Goal: Transaction & Acquisition: Download file/media

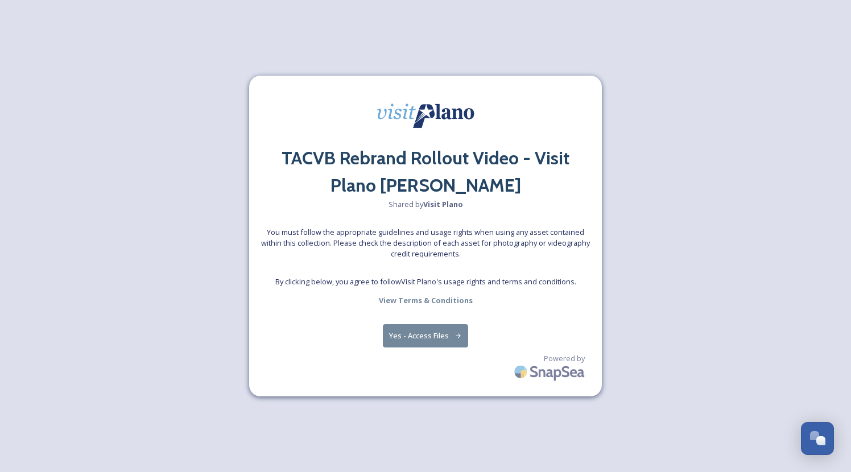
click at [426, 336] on button "Yes - Access Files" at bounding box center [425, 335] width 85 height 23
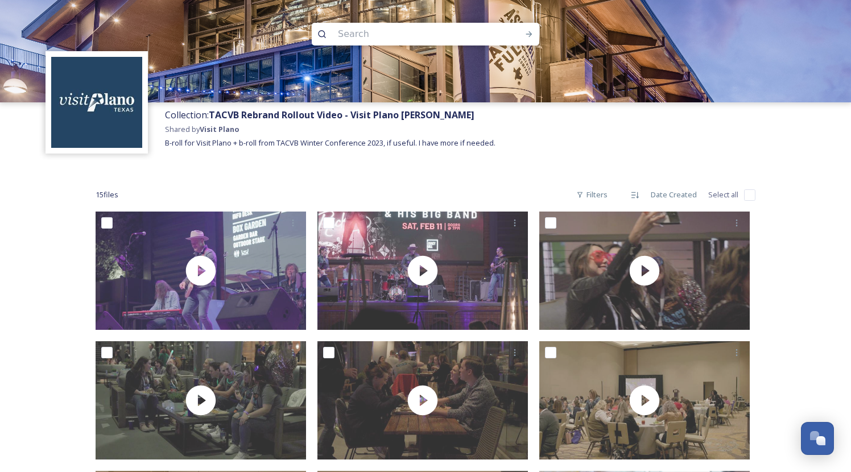
click at [747, 196] on input "checkbox" at bounding box center [749, 195] width 11 height 11
checkbox input "true"
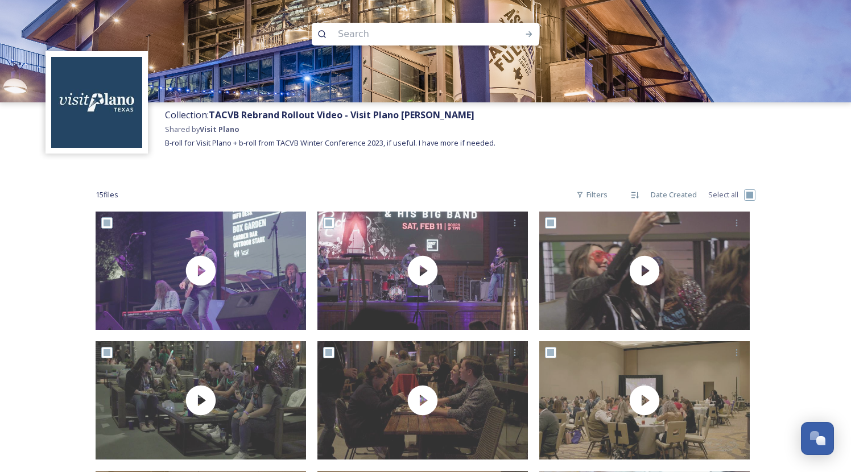
checkbox input "true"
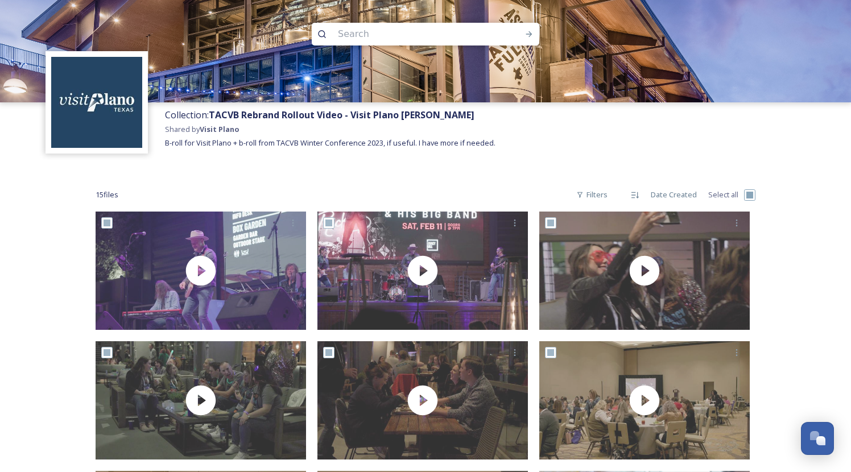
checkbox input "true"
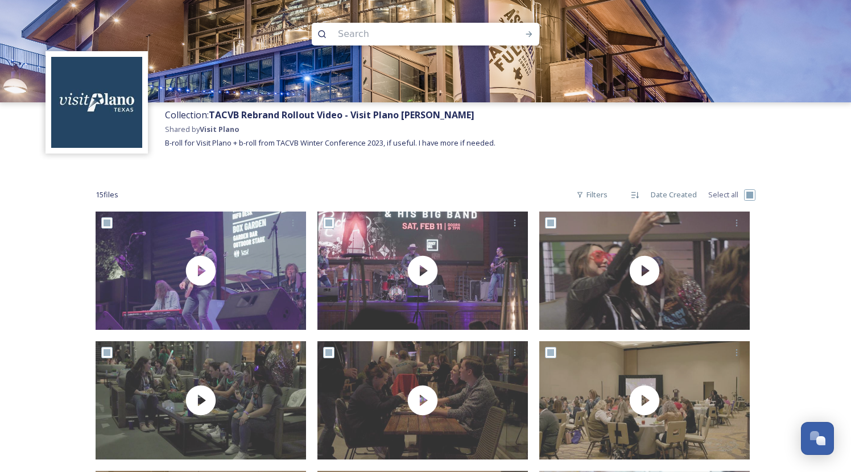
checkbox input "true"
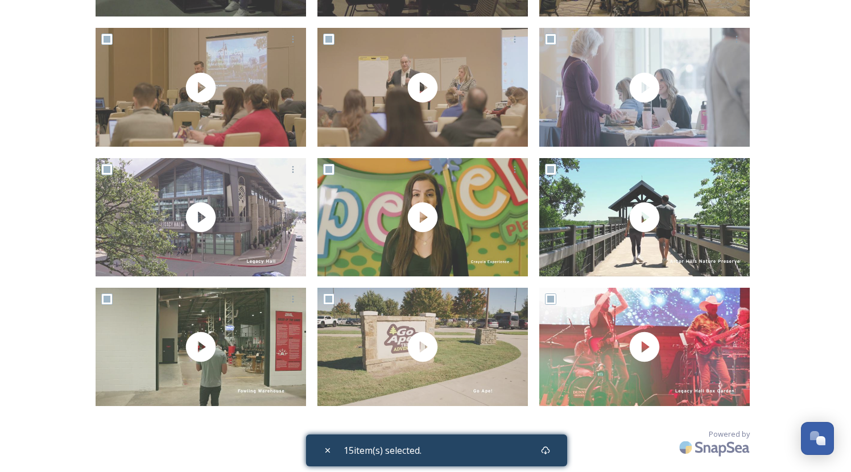
scroll to position [442, 0]
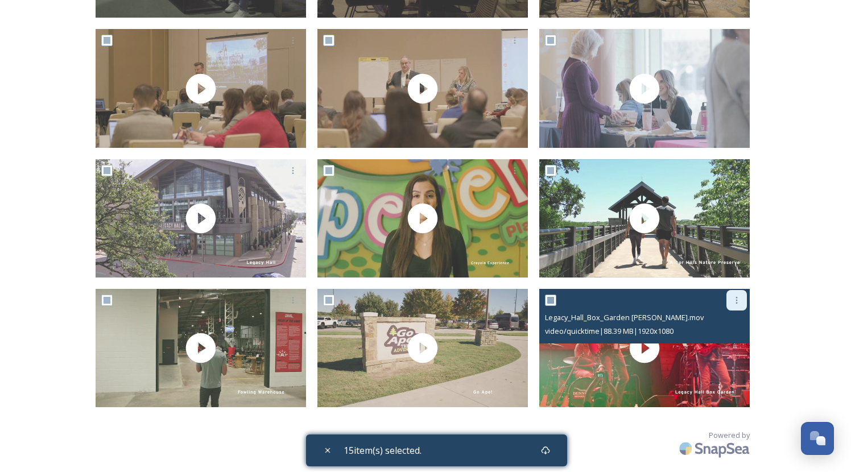
click at [740, 302] on icon at bounding box center [736, 300] width 9 height 9
click at [728, 348] on span "Download" at bounding box center [723, 347] width 35 height 11
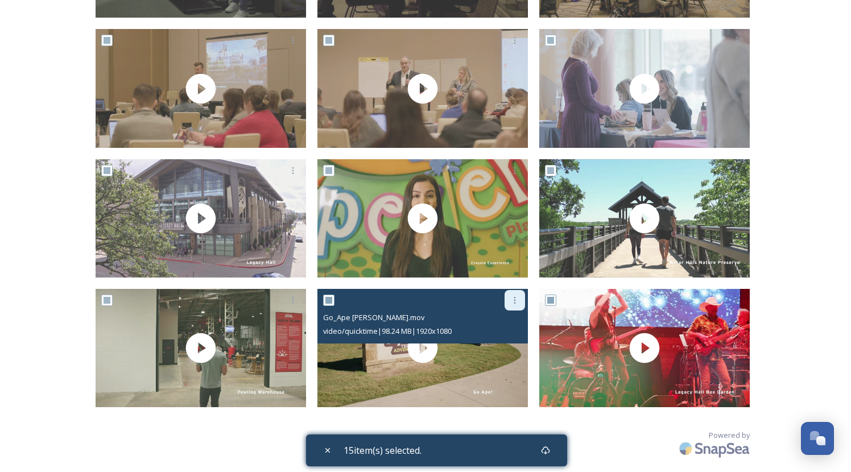
click at [515, 298] on icon at bounding box center [515, 300] width 9 height 9
click at [501, 344] on span "Download" at bounding box center [501, 347] width 35 height 11
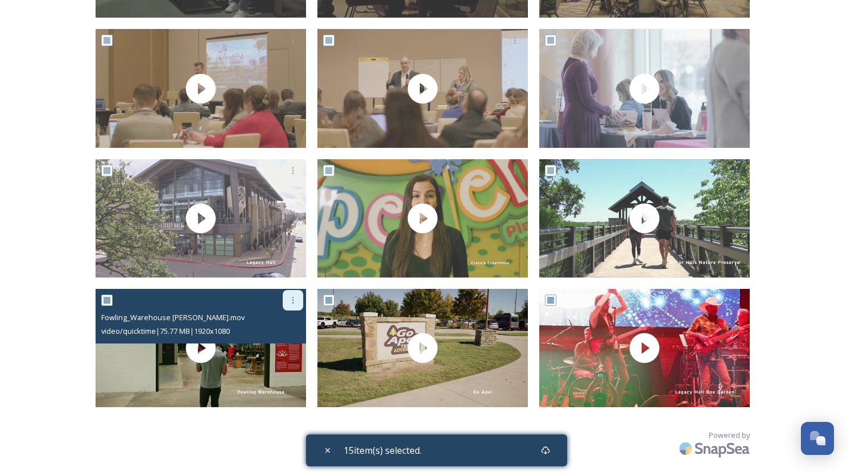
click at [294, 301] on icon at bounding box center [293, 300] width 9 height 9
click at [279, 347] on span "Download" at bounding box center [279, 347] width 35 height 11
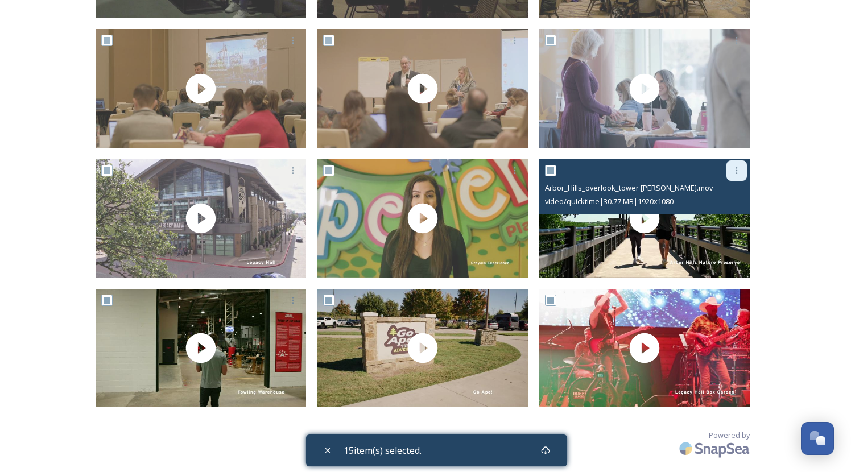
click at [738, 166] on icon at bounding box center [736, 170] width 9 height 9
click at [718, 213] on span "Download" at bounding box center [723, 217] width 35 height 11
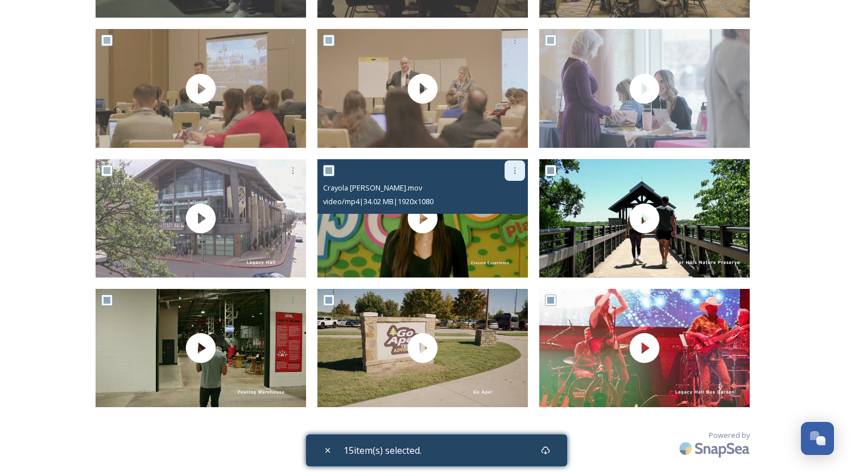
click at [512, 166] on icon at bounding box center [515, 170] width 9 height 9
click at [496, 215] on span "Download" at bounding box center [501, 217] width 35 height 11
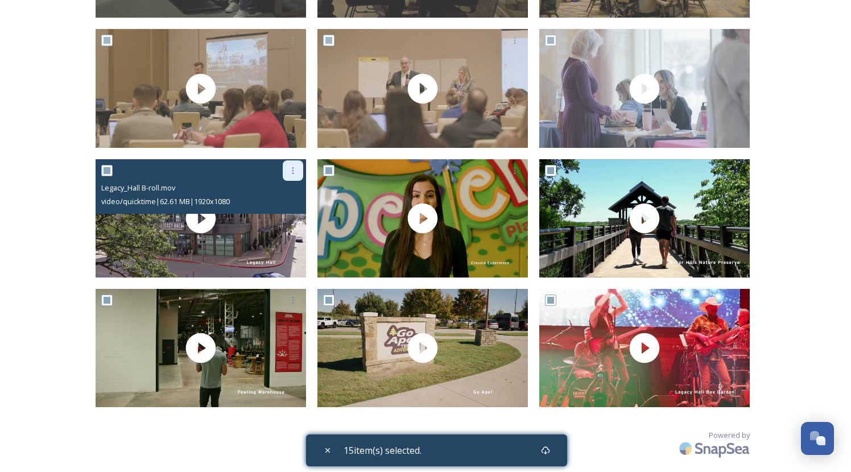
click at [291, 170] on icon at bounding box center [293, 170] width 9 height 9
click at [293, 216] on span "Download" at bounding box center [279, 217] width 35 height 11
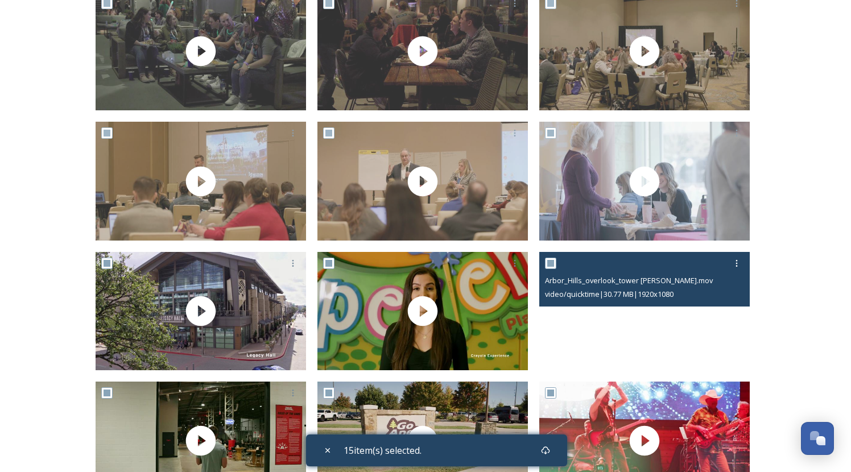
scroll to position [348, 0]
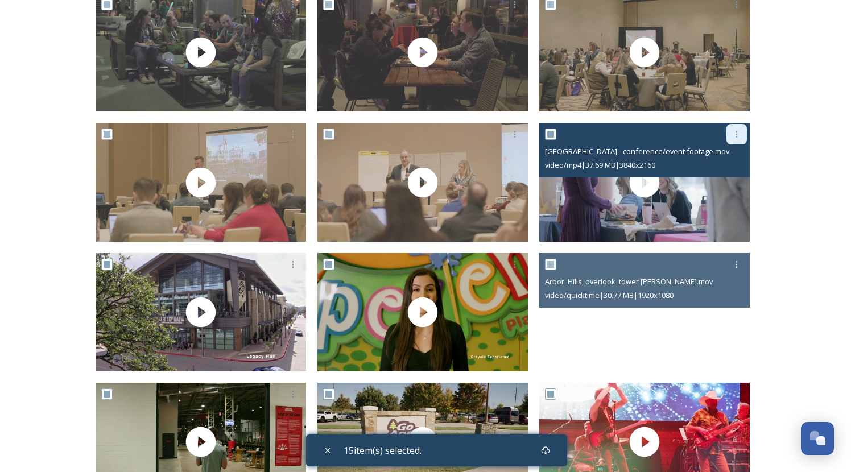
click at [739, 135] on icon at bounding box center [736, 134] width 9 height 9
click at [725, 184] on span "Download" at bounding box center [723, 181] width 35 height 11
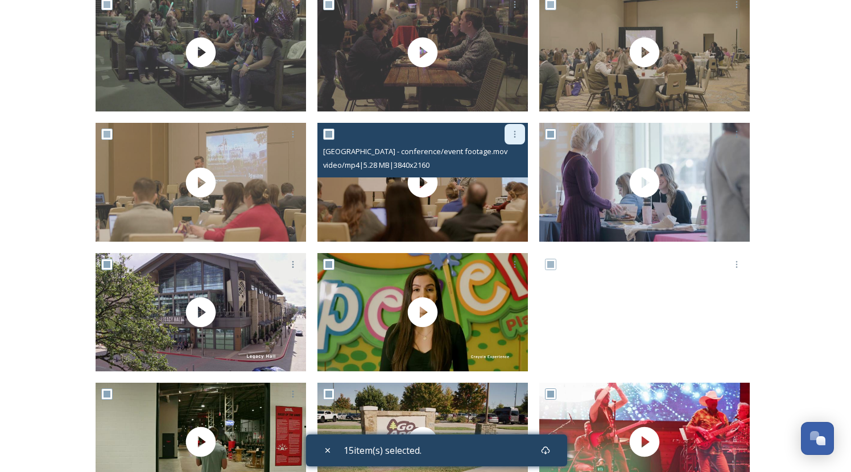
click at [516, 134] on icon at bounding box center [515, 134] width 9 height 9
click at [503, 180] on span "Download" at bounding box center [501, 181] width 35 height 11
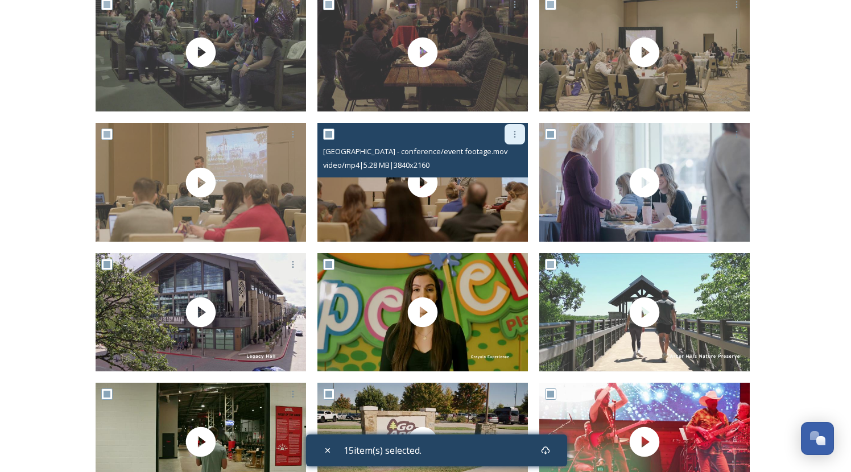
click at [515, 132] on icon at bounding box center [515, 134] width 9 height 9
click at [504, 179] on span "Download" at bounding box center [501, 181] width 35 height 11
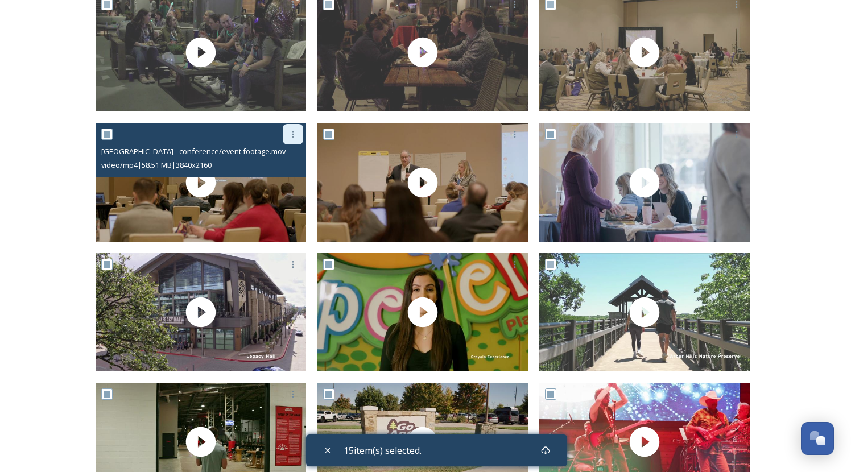
click at [295, 132] on icon at bounding box center [293, 134] width 9 height 9
click at [291, 182] on span "Download" at bounding box center [279, 181] width 35 height 11
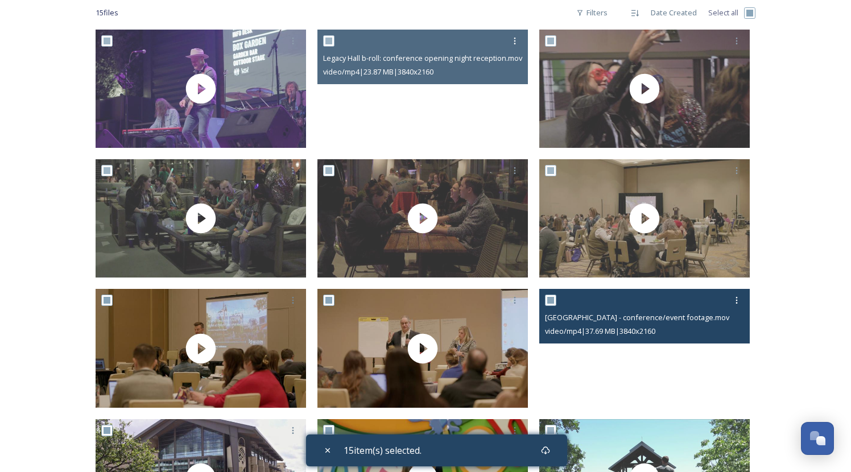
scroll to position [170, 0]
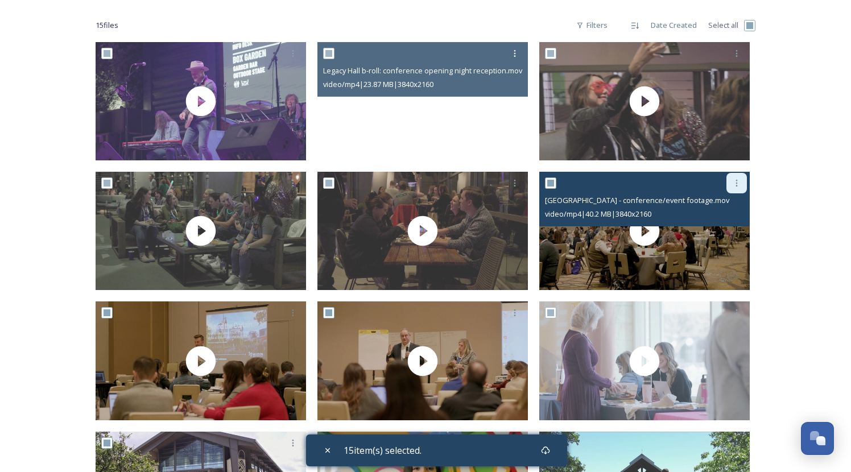
click at [738, 183] on icon at bounding box center [737, 183] width 2 height 7
click at [715, 230] on span "Download" at bounding box center [723, 230] width 35 height 11
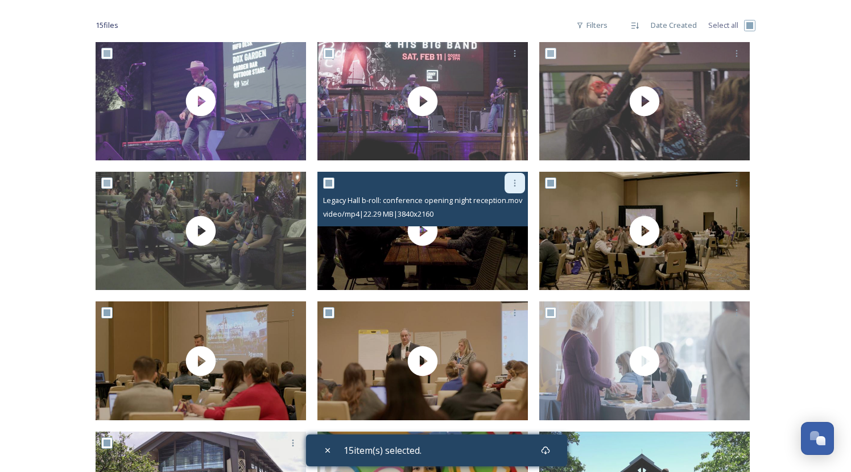
click at [518, 182] on icon at bounding box center [515, 183] width 9 height 9
click at [499, 231] on span "Download" at bounding box center [501, 230] width 35 height 11
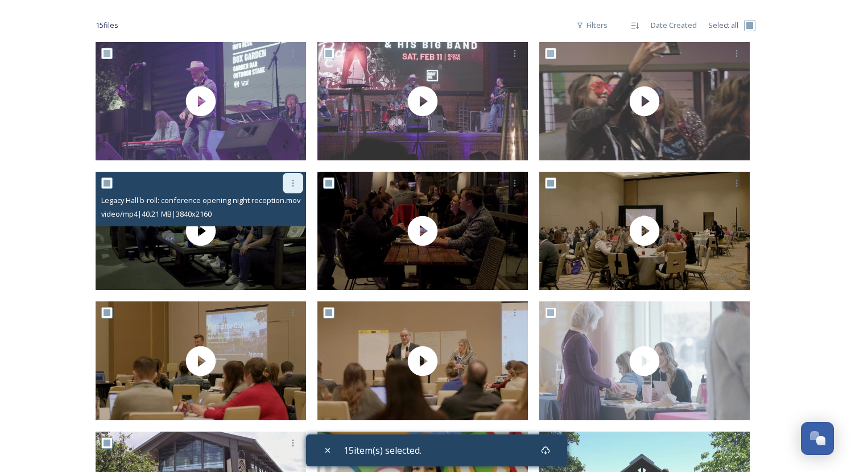
click at [295, 179] on icon at bounding box center [293, 183] width 9 height 9
click at [284, 229] on span "Download" at bounding box center [279, 230] width 35 height 11
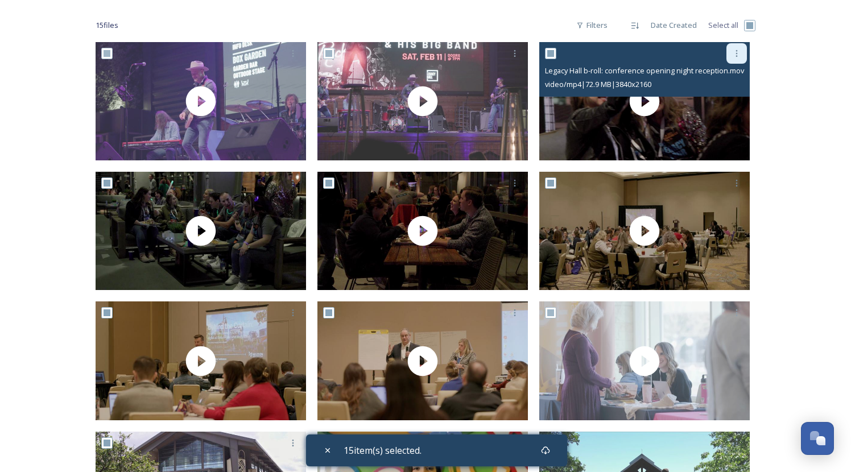
click at [738, 55] on icon at bounding box center [736, 53] width 9 height 9
click at [726, 98] on span "Download" at bounding box center [723, 100] width 35 height 11
click at [738, 50] on icon at bounding box center [736, 53] width 9 height 9
click at [719, 101] on span "Download" at bounding box center [723, 100] width 35 height 11
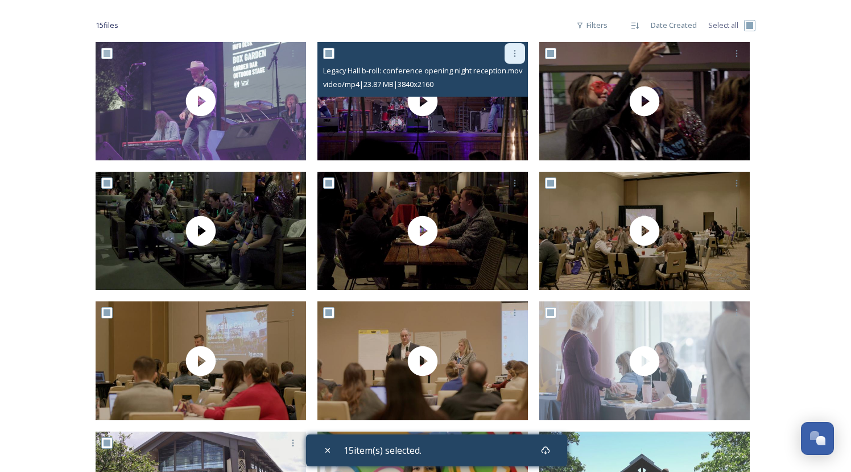
click at [517, 53] on icon at bounding box center [515, 53] width 9 height 9
click at [502, 101] on span "Download" at bounding box center [501, 100] width 35 height 11
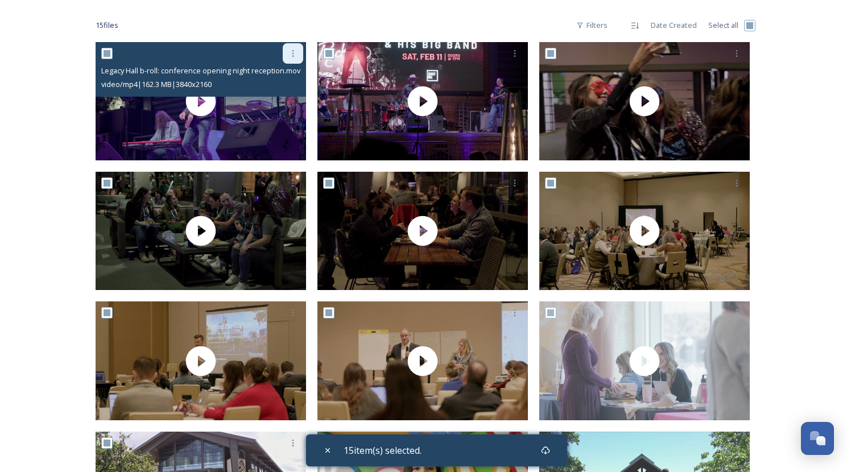
click at [289, 57] on icon at bounding box center [293, 53] width 9 height 9
click at [285, 100] on span "Download" at bounding box center [279, 100] width 35 height 11
click at [297, 53] on icon at bounding box center [293, 53] width 9 height 9
